Goal: Task Accomplishment & Management: Use online tool/utility

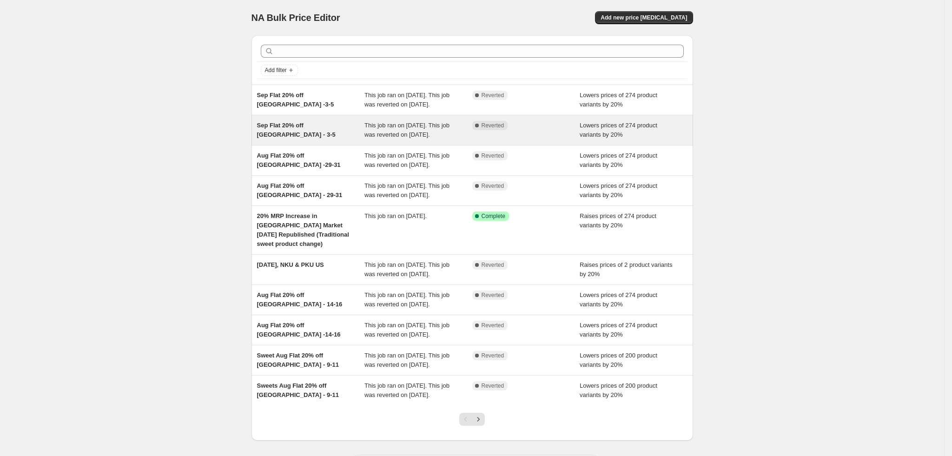
click at [319, 139] on div "Sep Flat 20% off [GEOGRAPHIC_DATA] - 3-5" at bounding box center [311, 130] width 108 height 19
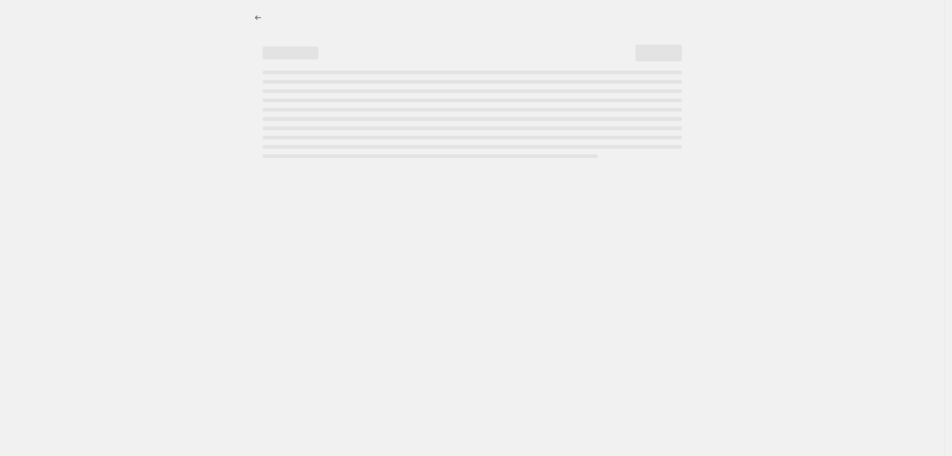
select select "percentage"
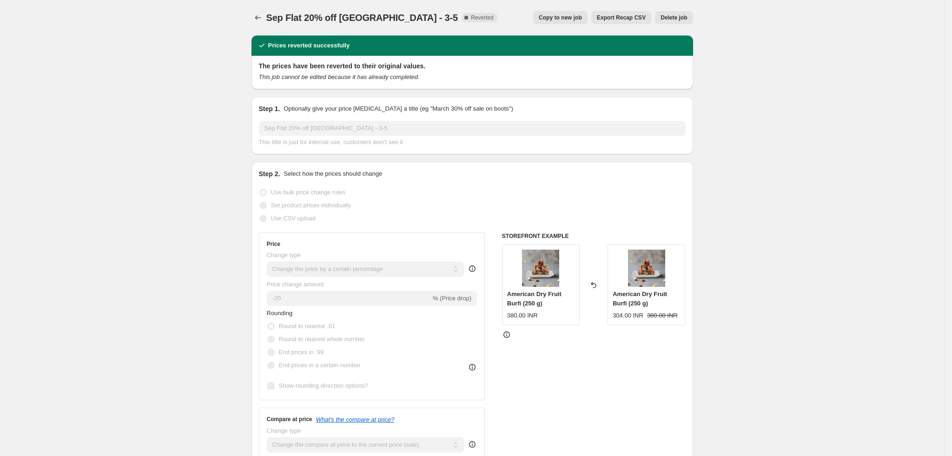
click at [582, 15] on span "Copy to new job" at bounding box center [560, 17] width 43 height 7
select select "percentage"
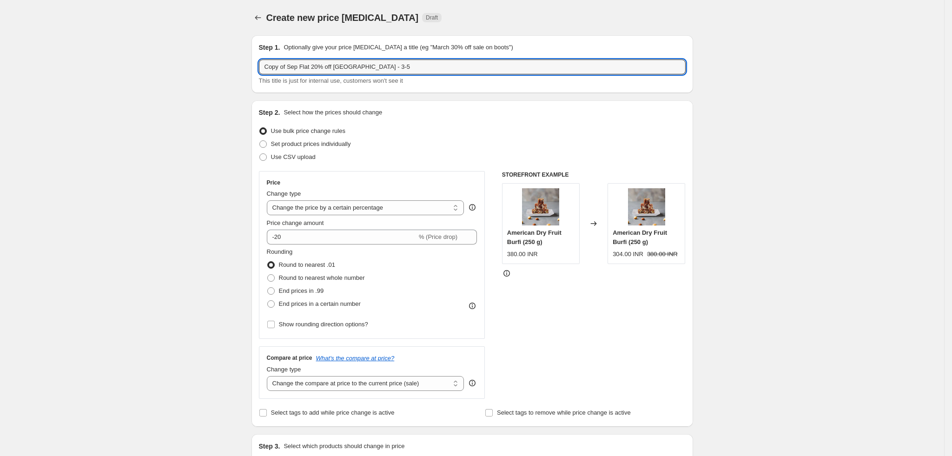
drag, startPoint x: 292, startPoint y: 66, endPoint x: 246, endPoint y: 59, distance: 45.9
click at [299, 67] on input "Sep Flat 20% off [GEOGRAPHIC_DATA] - 3-5" at bounding box center [472, 66] width 427 height 15
drag, startPoint x: 336, startPoint y: 66, endPoint x: 360, endPoint y: 66, distance: 24.2
click at [360, 66] on input "Sep Flat 15% off [GEOGRAPHIC_DATA] - 3-5" at bounding box center [472, 66] width 427 height 15
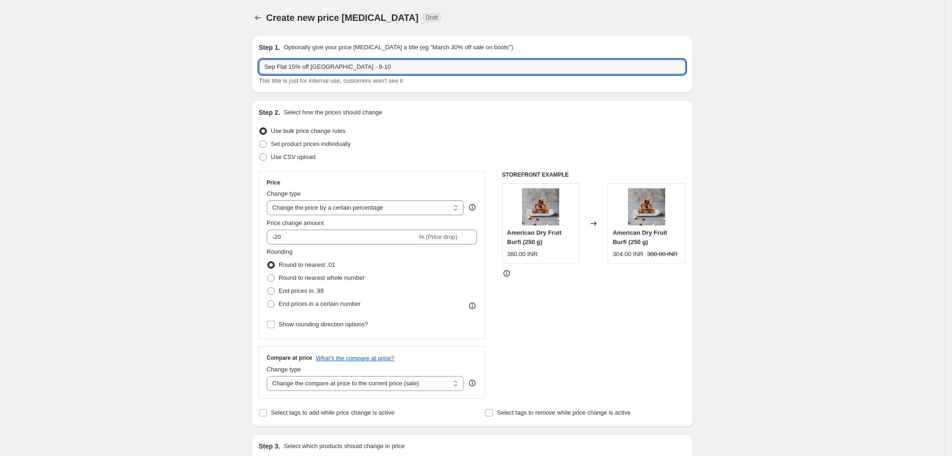
type input "Sep Flat 15% off [GEOGRAPHIC_DATA] - 9-10"
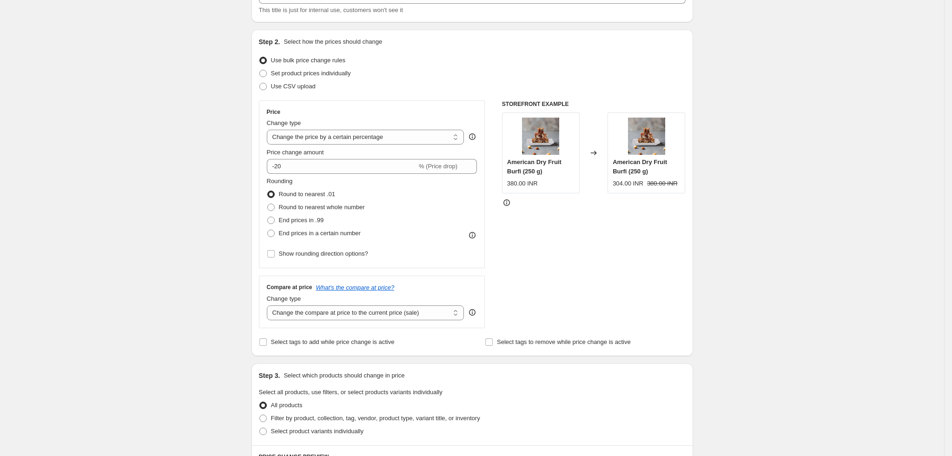
scroll to position [70, 0]
click at [298, 168] on input "-20" at bounding box center [342, 167] width 150 height 15
type input "-2"
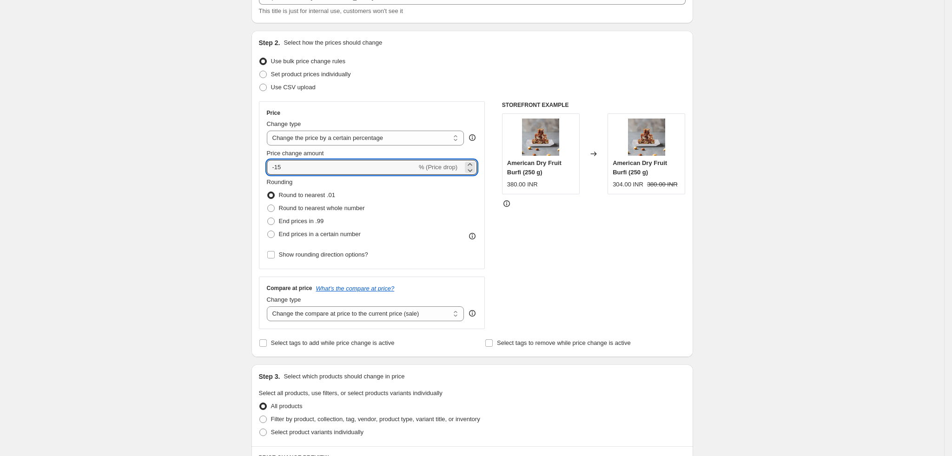
type input "-15"
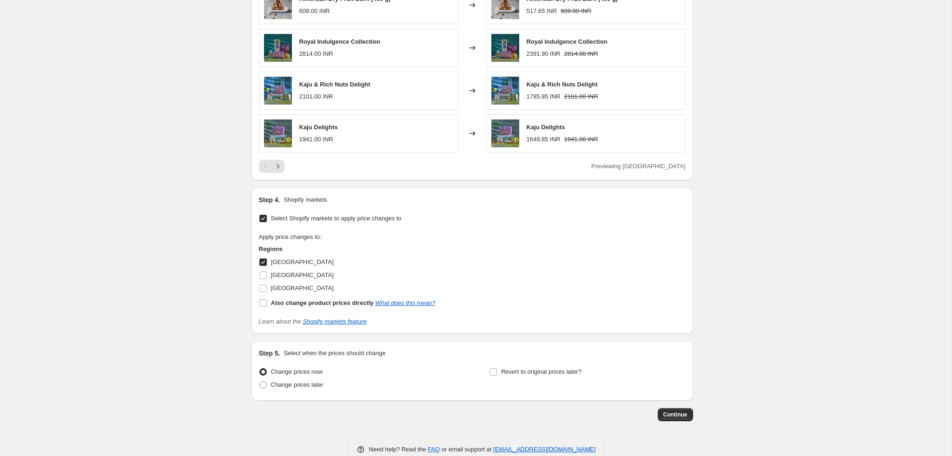
scroll to position [633, 0]
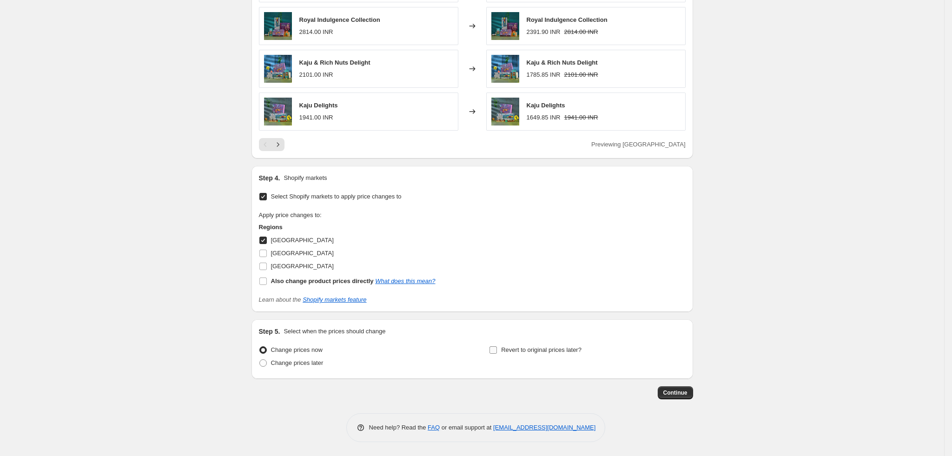
click at [497, 350] on input "Revert to original prices later?" at bounding box center [492, 349] width 7 height 7
checkbox input "true"
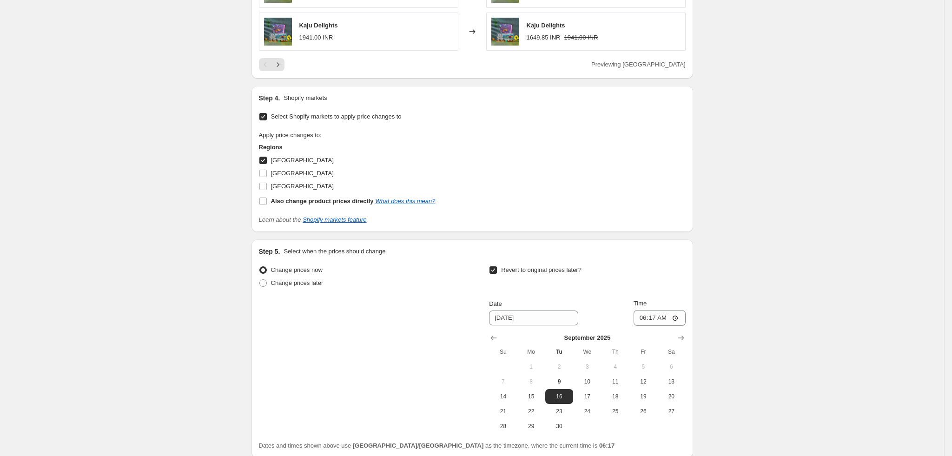
scroll to position [792, 0]
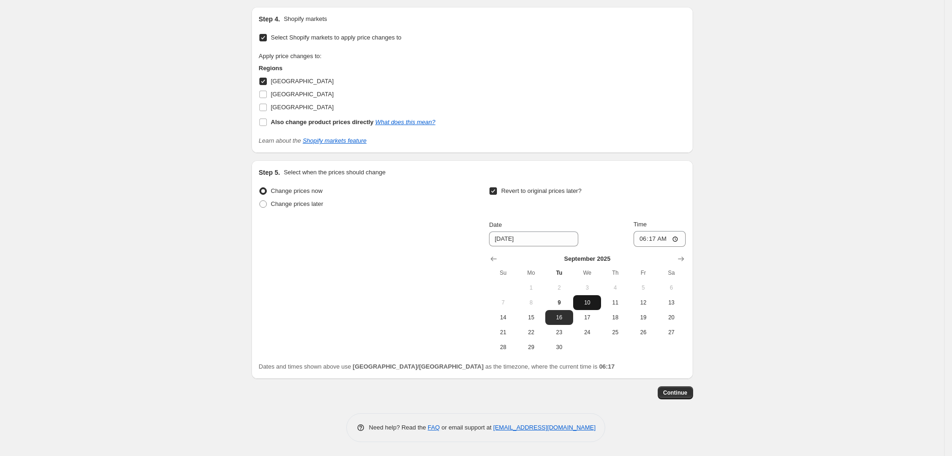
click at [597, 301] on span "10" at bounding box center [587, 302] width 20 height 7
type input "[DATE]"
click at [640, 238] on input "06:17" at bounding box center [659, 239] width 52 height 16
type input "23:55"
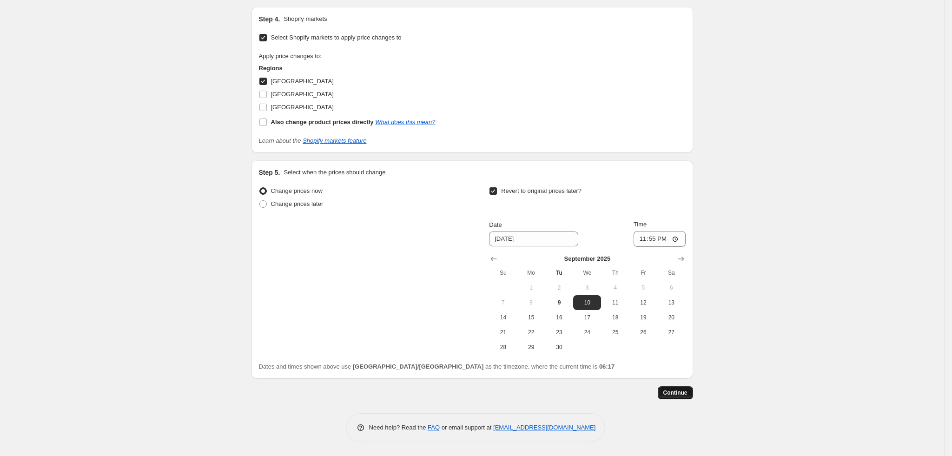
click at [679, 390] on span "Continue" at bounding box center [675, 392] width 24 height 7
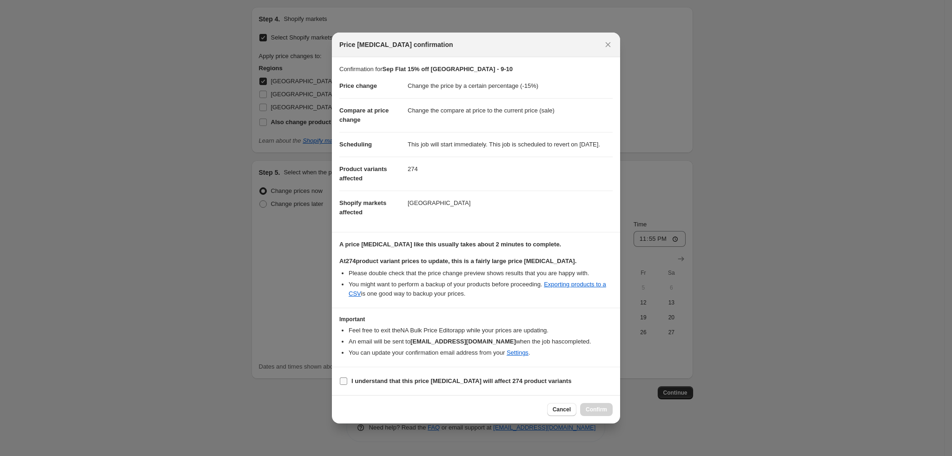
click at [395, 383] on b "I understand that this price [MEDICAL_DATA] will affect 274 product variants" at bounding box center [461, 380] width 220 height 7
click at [347, 383] on input "I understand that this price [MEDICAL_DATA] will affect 274 product variants" at bounding box center [343, 380] width 7 height 7
checkbox input "true"
click at [604, 413] on span "Confirm" at bounding box center [596, 409] width 21 height 7
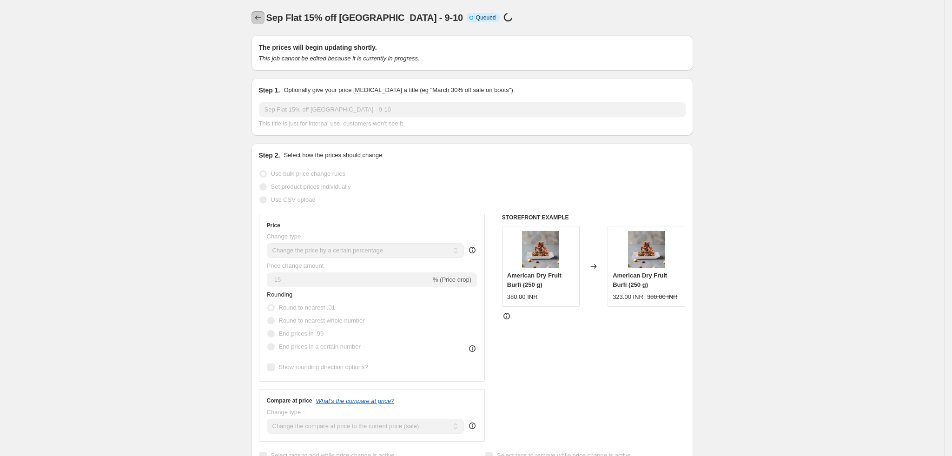
click at [264, 16] on button "Price change jobs" at bounding box center [257, 17] width 13 height 13
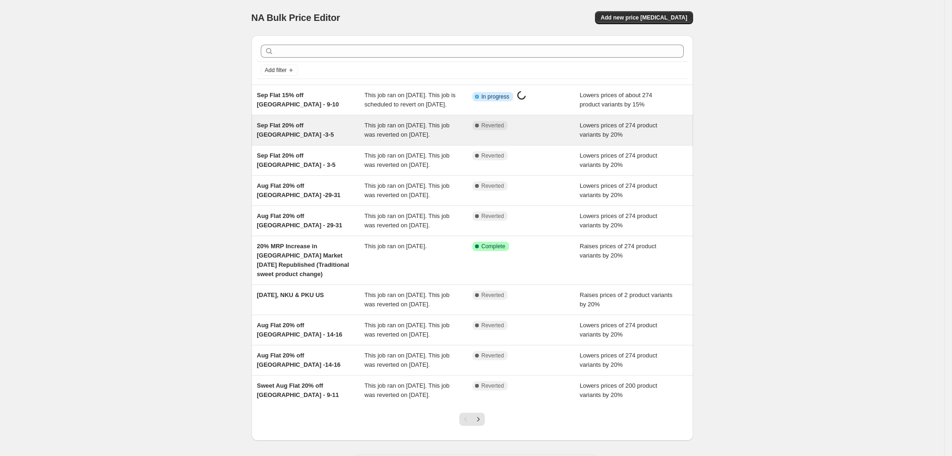
click at [278, 139] on div "Sep Flat 20% off [GEOGRAPHIC_DATA] -3-5" at bounding box center [311, 130] width 108 height 19
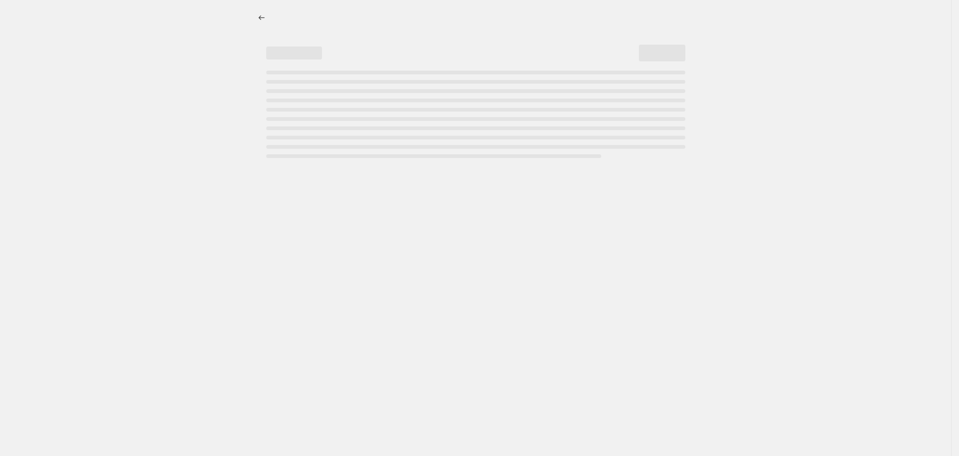
select select "percentage"
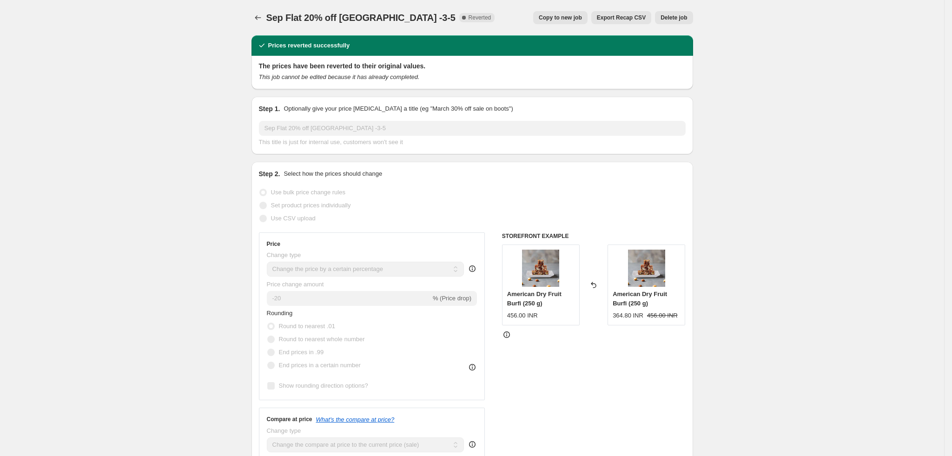
click at [543, 21] on button "Copy to new job" at bounding box center [560, 17] width 54 height 13
select select "percentage"
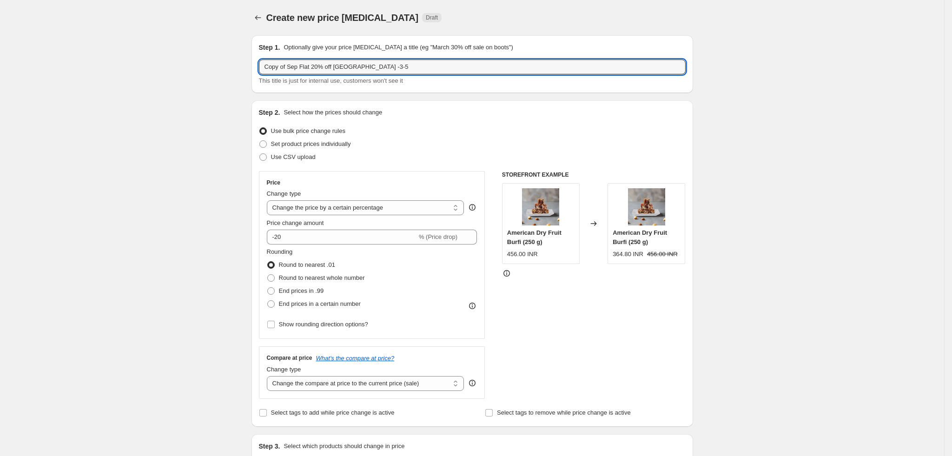
drag, startPoint x: 292, startPoint y: 68, endPoint x: 202, endPoint y: 52, distance: 92.1
type input "Sep Flat 20% off [GEOGRAPHIC_DATA] -3-5"
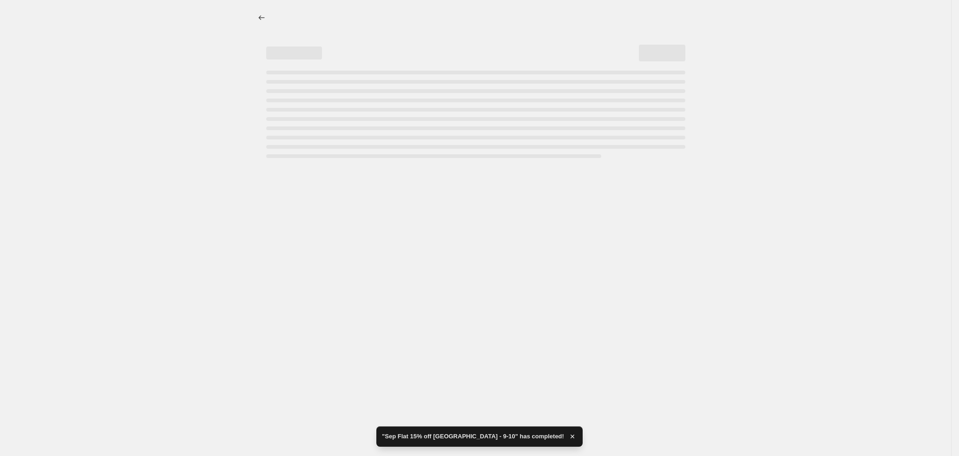
select select "percentage"
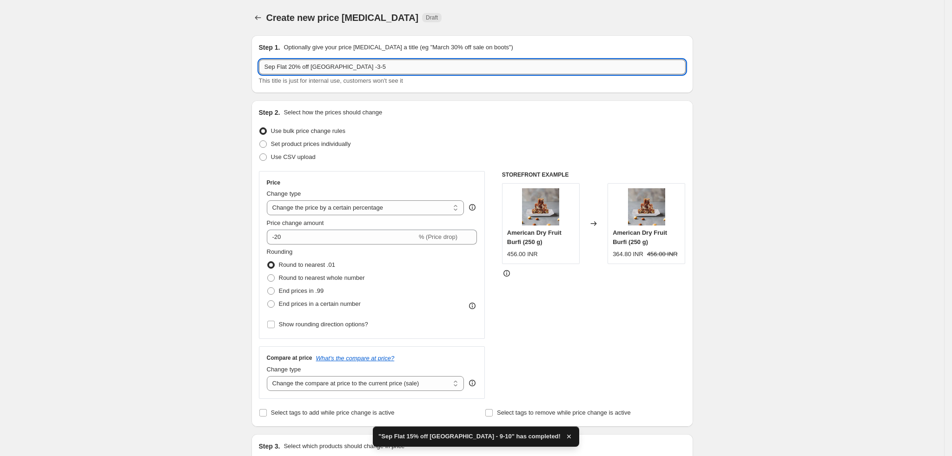
click at [302, 60] on input "Sep Flat 20% off [GEOGRAPHIC_DATA] -3-5" at bounding box center [472, 66] width 427 height 15
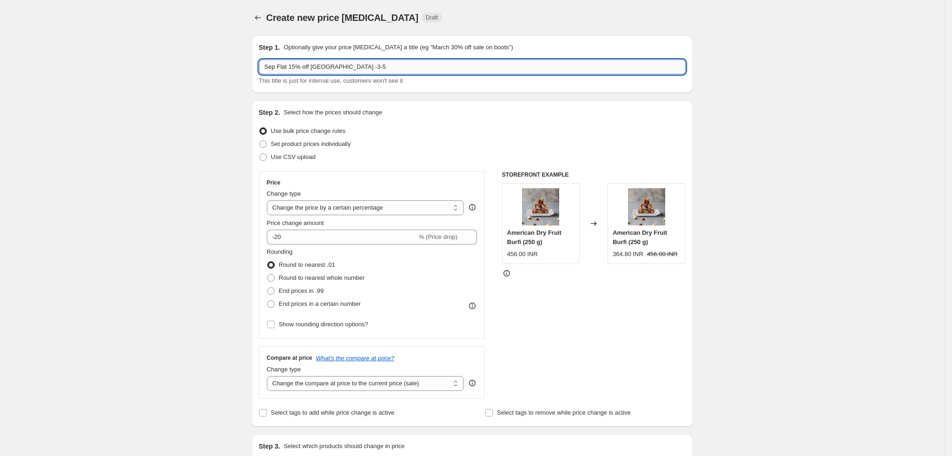
click at [336, 63] on input "Sep Flat 15% off [GEOGRAPHIC_DATA] -3-5" at bounding box center [472, 66] width 427 height 15
drag, startPoint x: 333, startPoint y: 65, endPoint x: 373, endPoint y: 76, distance: 41.9
click at [373, 76] on div "Sep Flat 15% off [GEOGRAPHIC_DATA] -3-5 This title is just for internal use, cu…" at bounding box center [472, 72] width 427 height 26
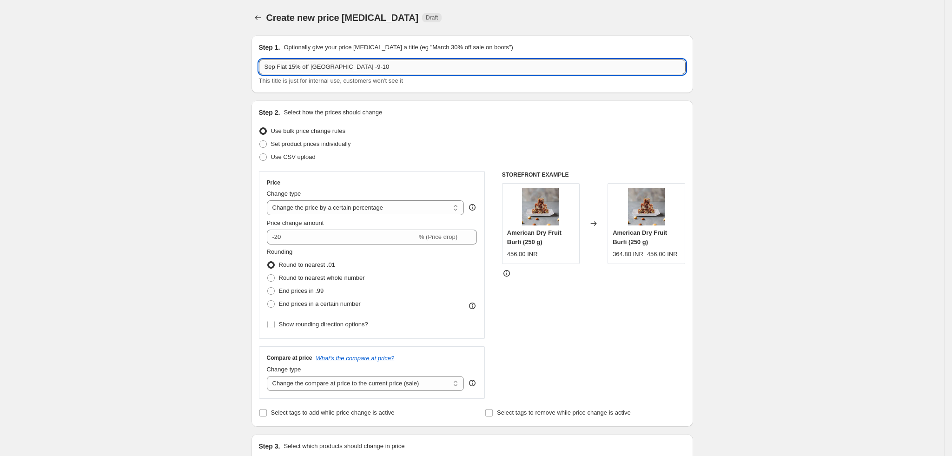
click at [335, 60] on input "Sep Flat 15% off [GEOGRAPHIC_DATA] -9-10" at bounding box center [472, 66] width 427 height 15
type input "Sep Flat 15% off [GEOGRAPHIC_DATA] - 9-10"
click at [352, 239] on input "-20" at bounding box center [342, 237] width 150 height 15
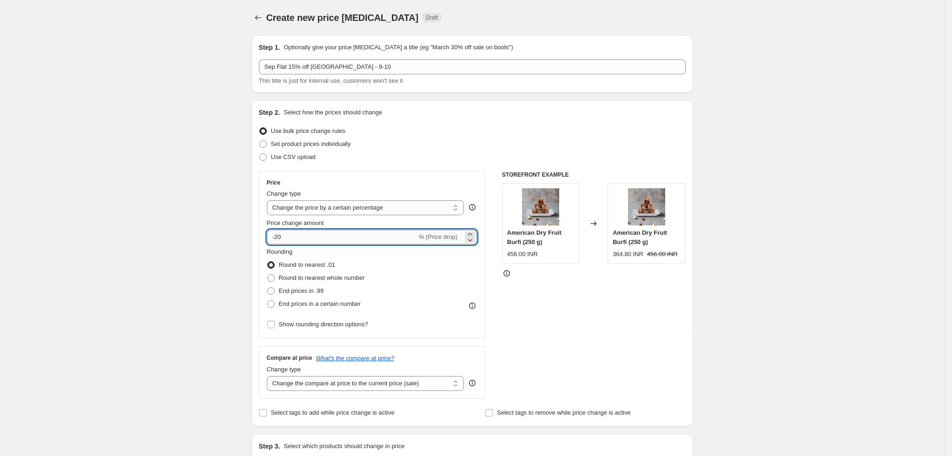
type input "-2"
type input "-5"
type input "-15"
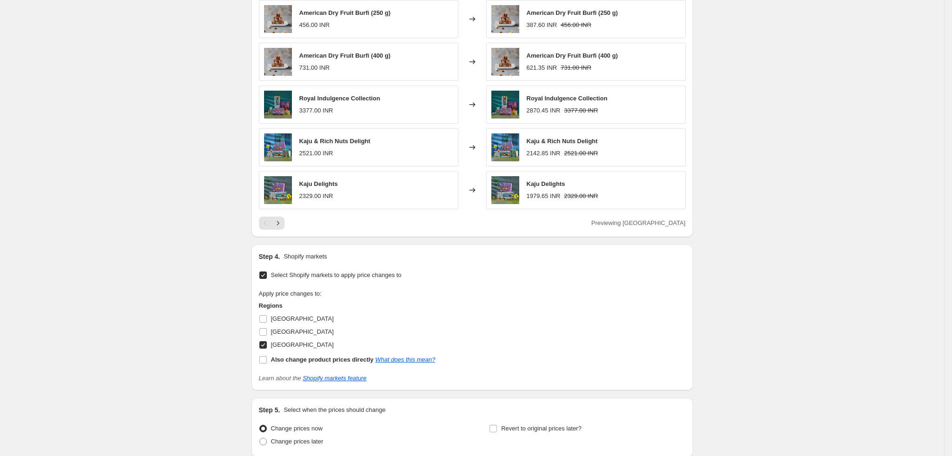
scroll to position [633, 0]
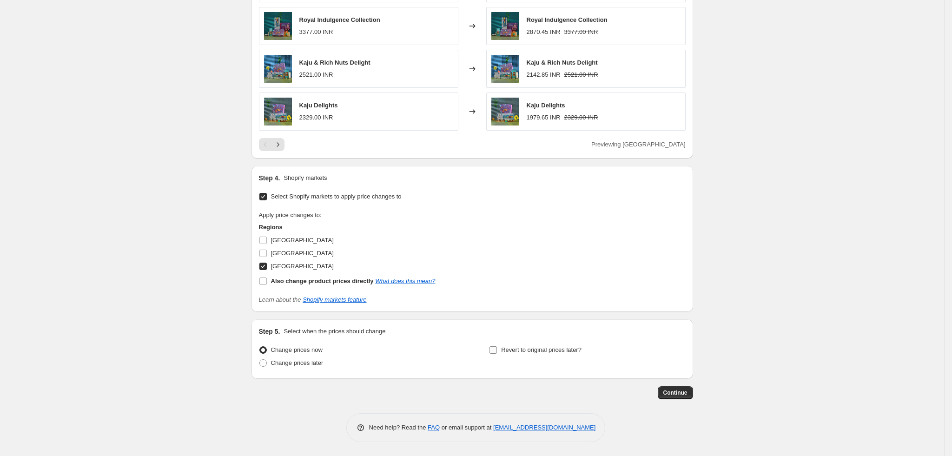
click at [533, 348] on span "Revert to original prices later?" at bounding box center [541, 349] width 80 height 7
click at [497, 348] on input "Revert to original prices later?" at bounding box center [492, 349] width 7 height 7
checkbox input "true"
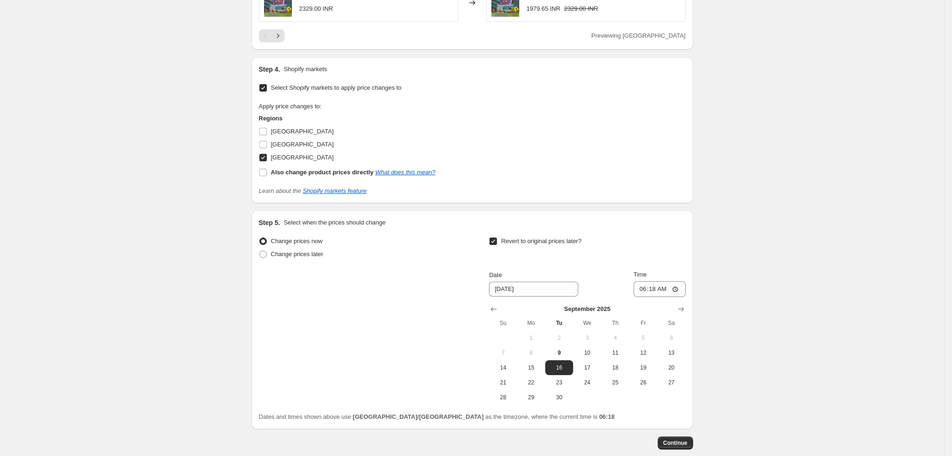
scroll to position [792, 0]
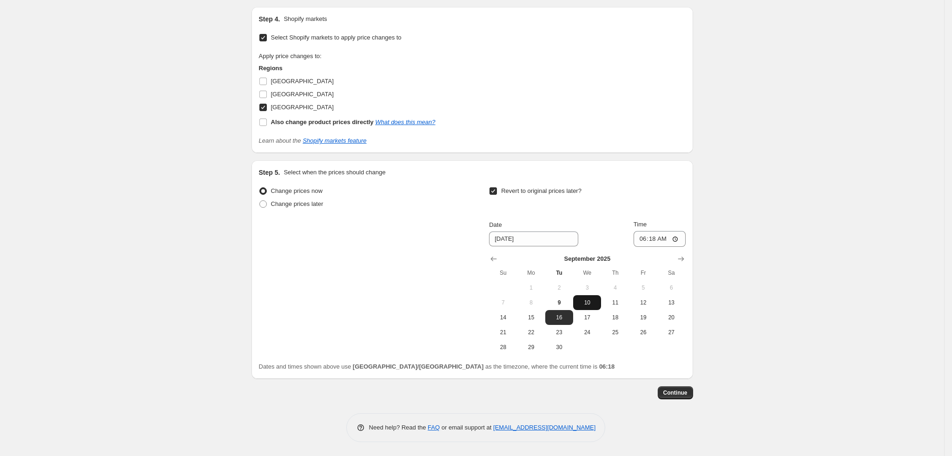
click at [594, 299] on span "10" at bounding box center [587, 302] width 20 height 7
type input "[DATE]"
click at [642, 238] on input "06:18" at bounding box center [659, 239] width 52 height 16
type input "23:55"
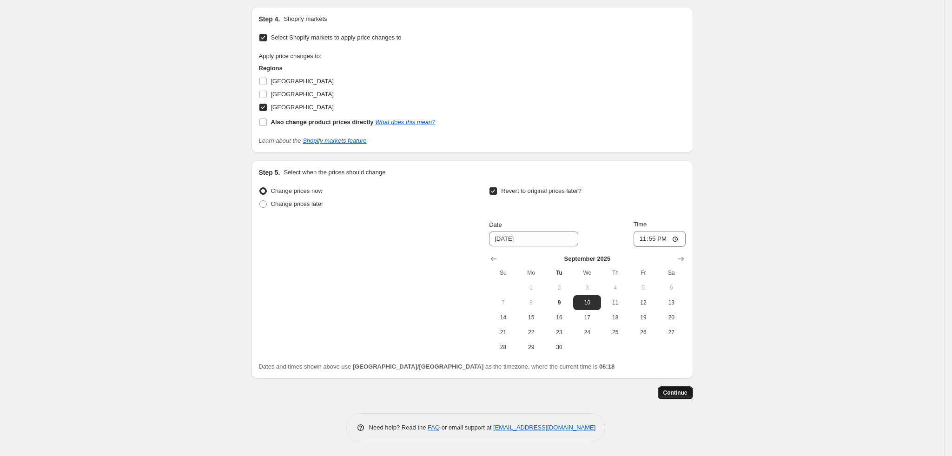
click at [683, 395] on span "Continue" at bounding box center [675, 392] width 24 height 7
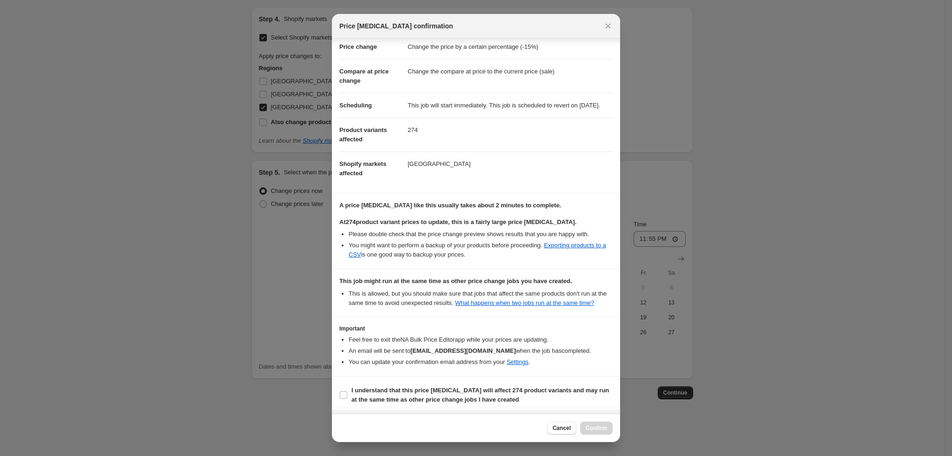
scroll to position [49, 0]
click at [367, 387] on b "I understand that this price [MEDICAL_DATA] will affect 274 product variants an…" at bounding box center [479, 395] width 257 height 16
click at [347, 391] on input "I understand that this price [MEDICAL_DATA] will affect 274 product variants an…" at bounding box center [343, 394] width 7 height 7
checkbox input "true"
click at [612, 429] on button "Confirm" at bounding box center [596, 428] width 33 height 13
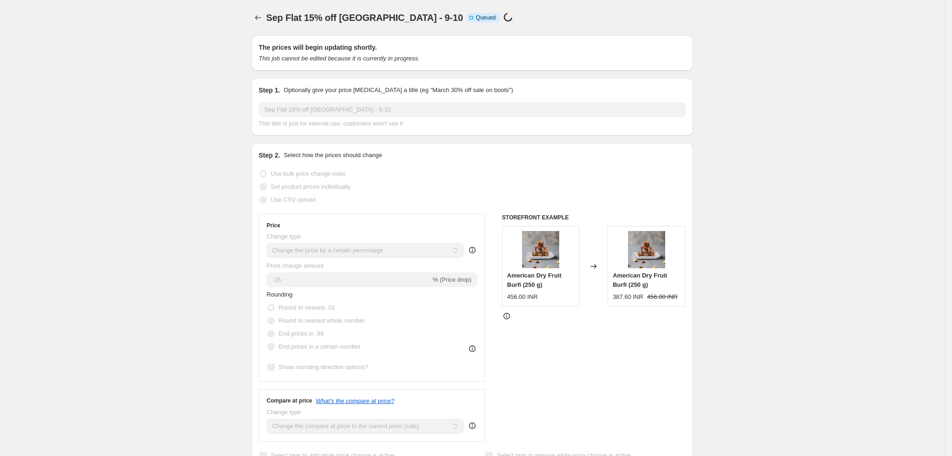
click at [264, 24] on div at bounding box center [258, 17] width 15 height 13
click at [263, 18] on icon "Price change jobs" at bounding box center [257, 17] width 9 height 9
